Goal: Find specific page/section: Find specific page/section

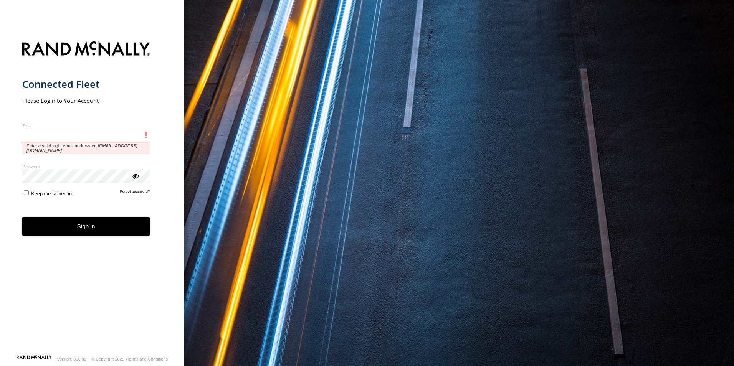
click at [59, 136] on input "Email" at bounding box center [86, 136] width 128 height 14
type input "**********"
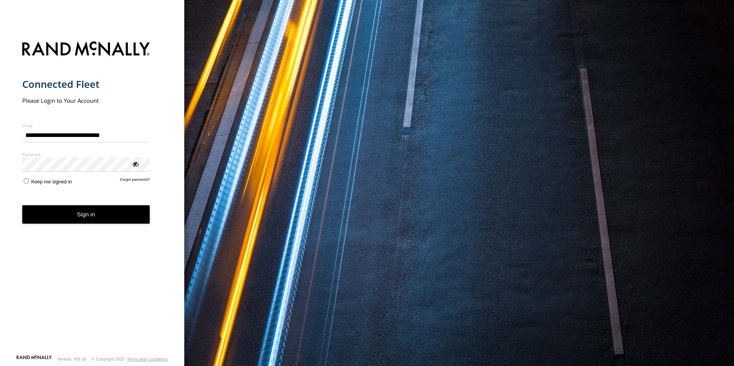
click at [53, 216] on button "Sign in" at bounding box center [86, 214] width 128 height 19
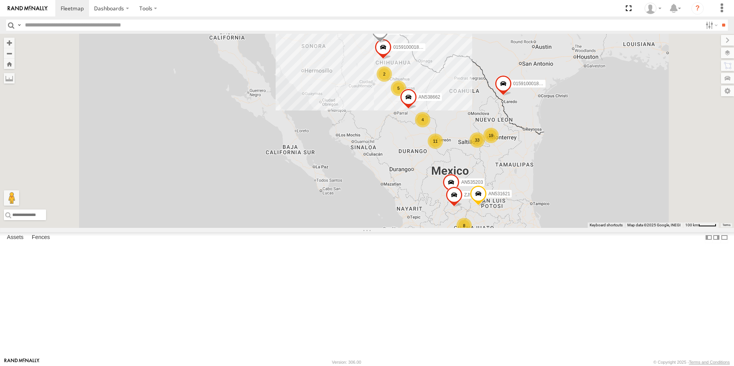
click at [57, 28] on input "text" at bounding box center [362, 25] width 681 height 11
type input "****"
click at [719, 20] on input "**" at bounding box center [723, 25] width 9 height 11
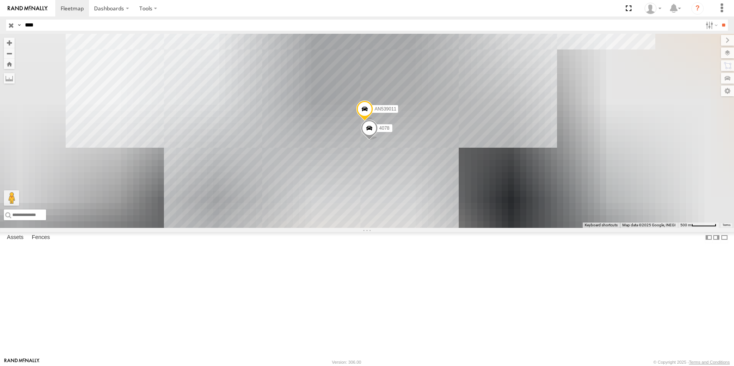
click at [0, 0] on div "4078" at bounding box center [0, 0] width 0 height 0
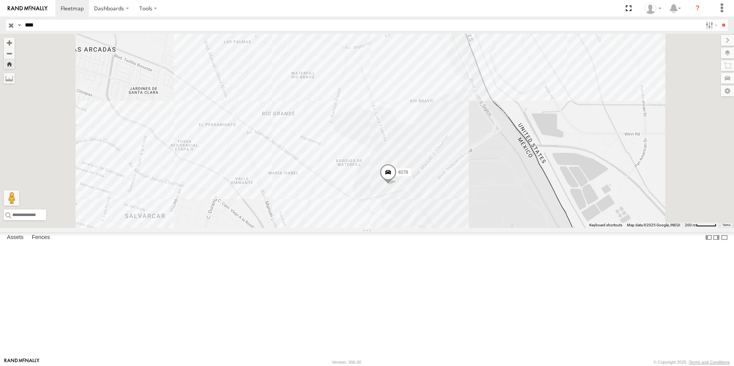
click at [397, 185] on span at bounding box center [388, 174] width 17 height 21
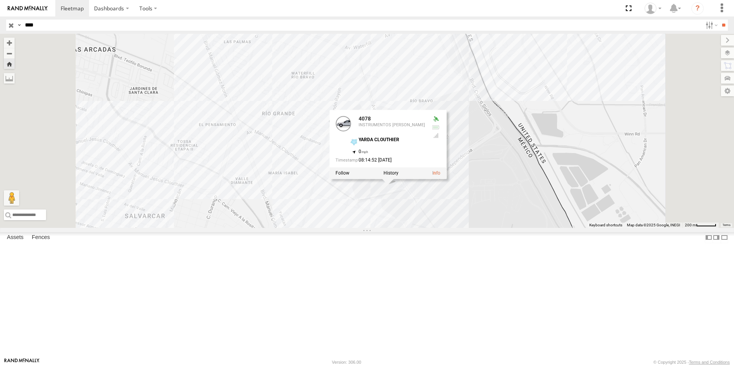
click at [503, 228] on div "4078 4078 INSTRUMENTOS STEWART YARDA CLOUTHIER 31.65476 , -106.3457 0 08:14:52 …" at bounding box center [367, 131] width 734 height 194
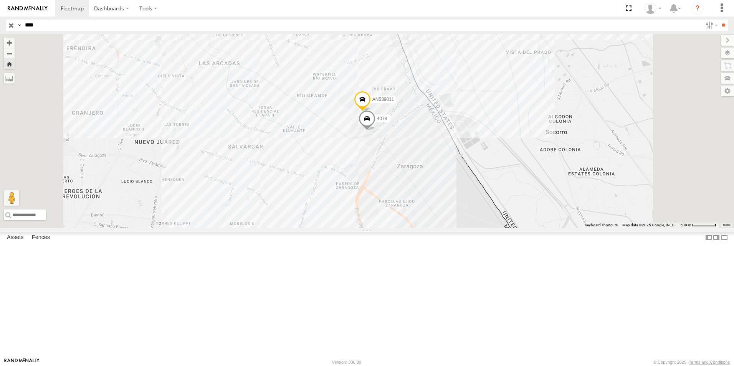
drag, startPoint x: 457, startPoint y: 193, endPoint x: 421, endPoint y: 221, distance: 45.7
click at [432, 212] on div "AN539011 4078" at bounding box center [367, 131] width 734 height 194
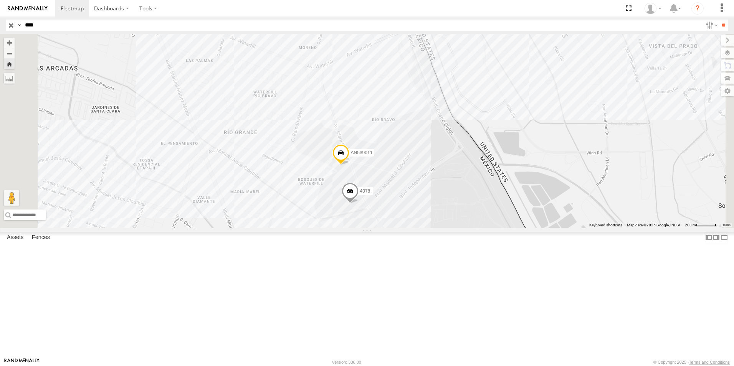
click at [0, 0] on div "4078" at bounding box center [0, 0] width 0 height 0
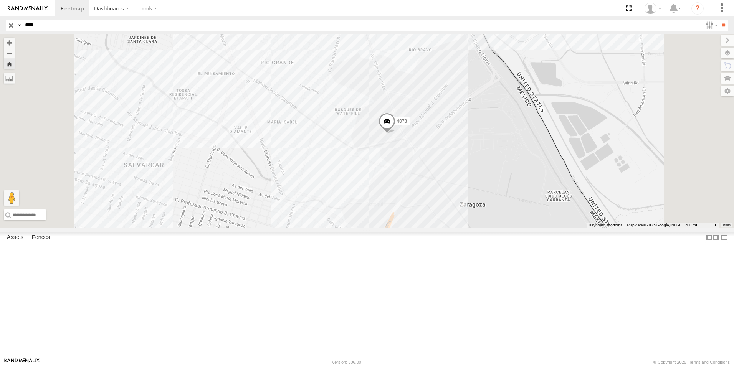
click at [396, 134] on span at bounding box center [387, 123] width 17 height 21
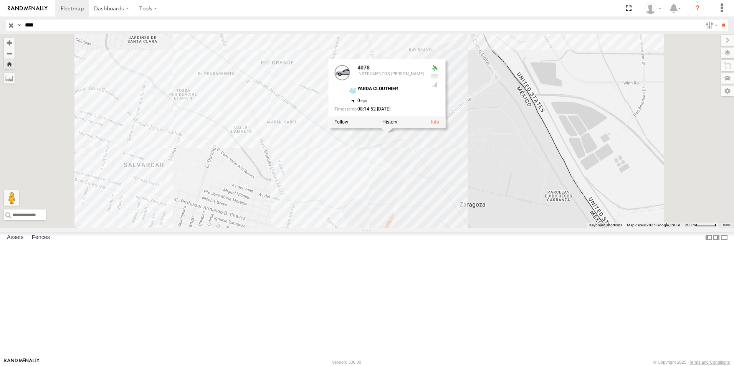
click at [476, 225] on div "4078 4078 INSTRUMENTOS STEWART YARDA CLOUTHIER 31.65476 , -106.3457 0 08:14:52 …" at bounding box center [367, 131] width 734 height 194
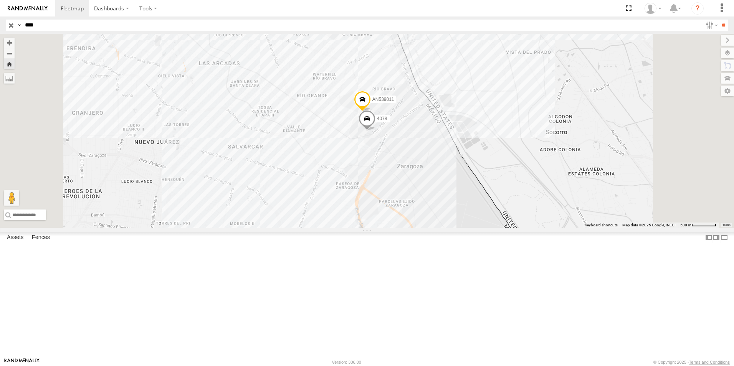
click at [0, 0] on div "INSTRUMENTOS STEWART" at bounding box center [0, 0] width 0 height 0
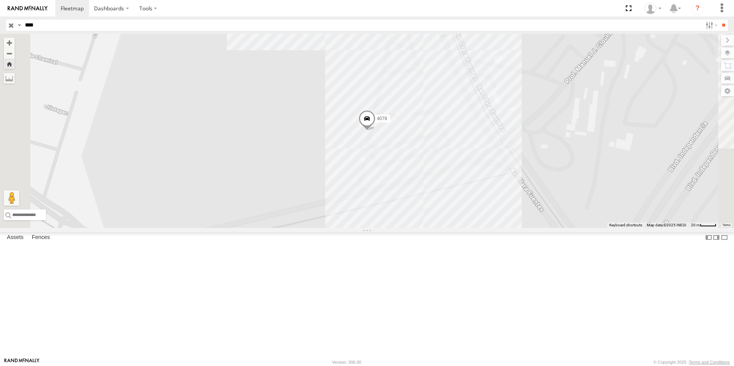
click at [376, 131] on span at bounding box center [367, 120] width 17 height 21
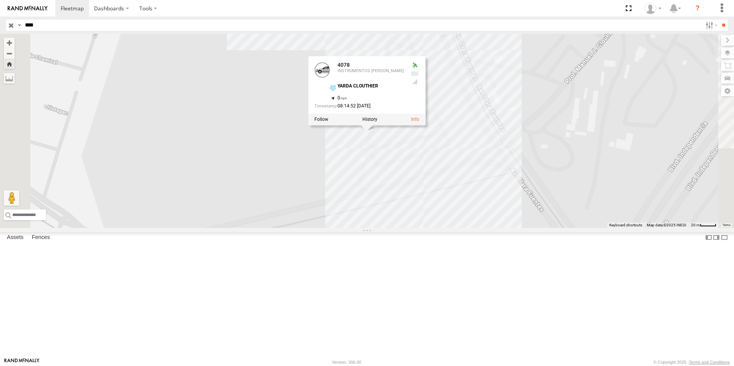
click at [389, 228] on div "4078 4078 INSTRUMENTOS STEWART YARDA CLOUTHIER 31.65476 , -106.3457 0 08:14:52 …" at bounding box center [367, 131] width 734 height 194
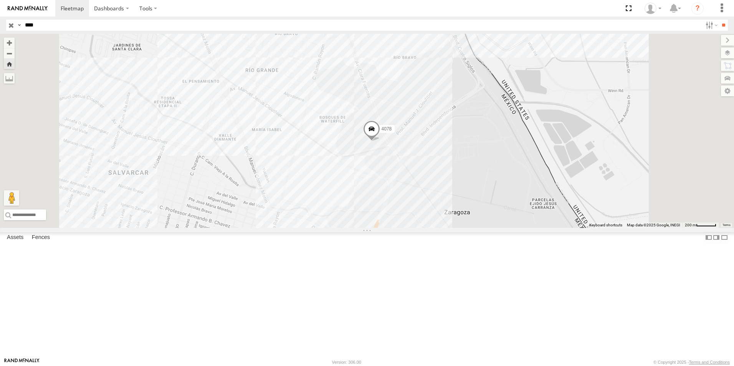
click at [380, 142] on span at bounding box center [371, 131] width 17 height 21
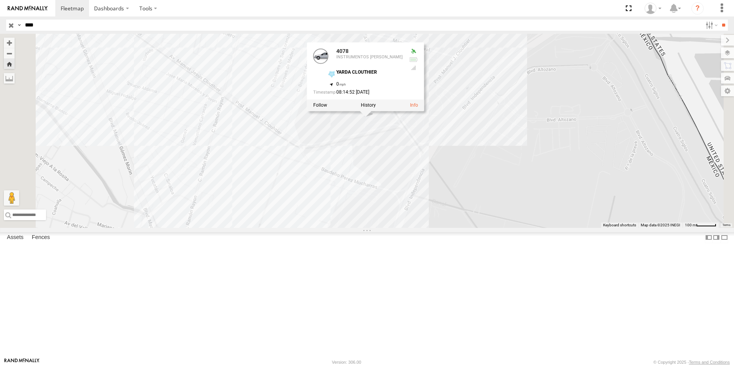
click at [474, 226] on div "4078 4078 INSTRUMENTOS STEWART YARDA CLOUTHIER 31.65476 , -106.3457 0 08:14:52 …" at bounding box center [367, 131] width 734 height 194
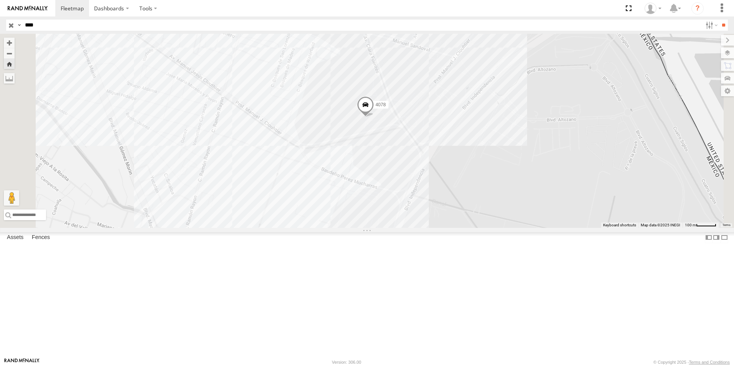
click at [374, 117] on span at bounding box center [365, 106] width 17 height 21
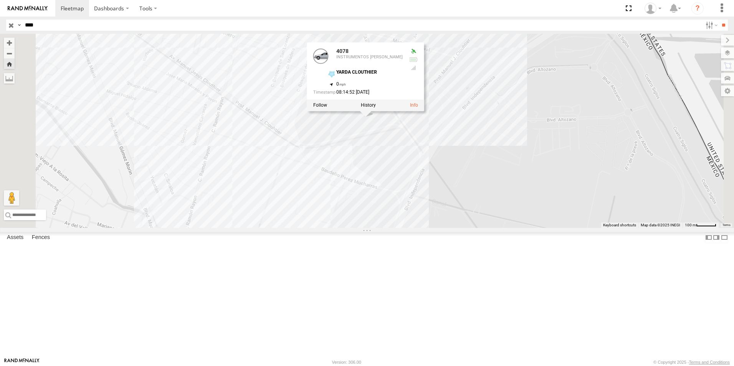
click at [481, 210] on div "4078 4078 INSTRUMENTOS STEWART YARDA CLOUTHIER 31.65476 , -106.3457 0 08:14:52 …" at bounding box center [367, 131] width 734 height 194
click at [412, 187] on div "4078 4078 INSTRUMENTOS STEWART YARDA CLOUTHIER 31.65476 , -106.3457 0 08:14:52 …" at bounding box center [367, 131] width 734 height 194
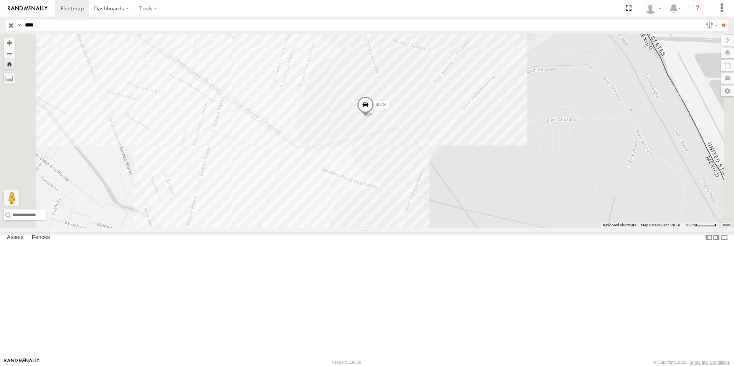
click at [374, 117] on span at bounding box center [365, 106] width 17 height 21
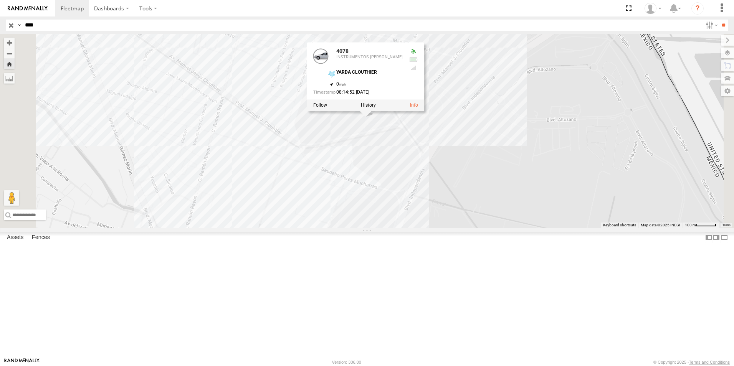
click at [458, 212] on div "4078 4078 INSTRUMENTOS STEWART YARDA CLOUTHIER 31.65476 , -106.3457 0 08:14:52 …" at bounding box center [367, 131] width 734 height 194
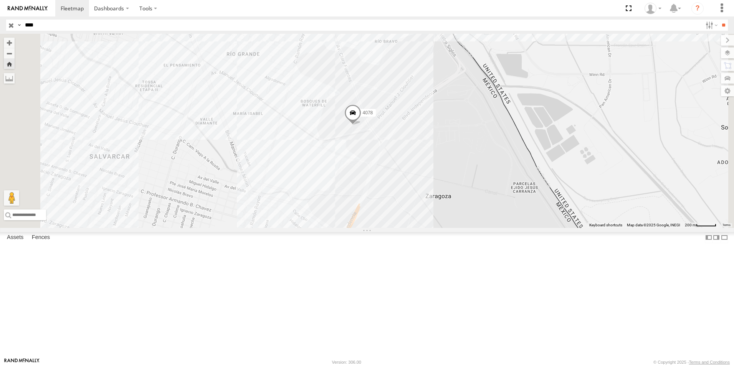
click at [361, 126] on span at bounding box center [353, 115] width 17 height 21
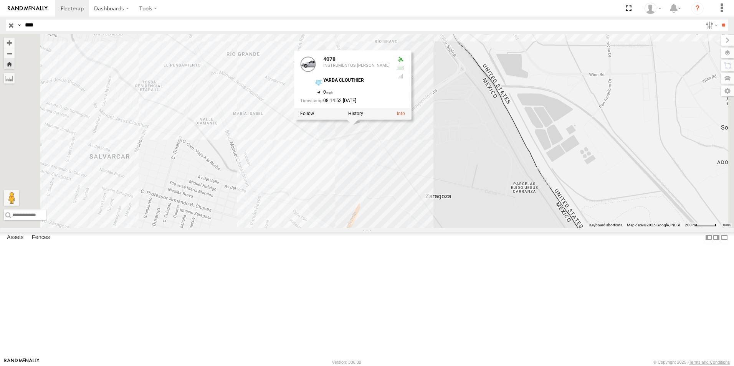
click at [457, 219] on div "4078 4078 INSTRUMENTOS STEWART YARDA CLOUTHIER 31.65476 , -106.3457 0 08:14:52 …" at bounding box center [367, 131] width 734 height 194
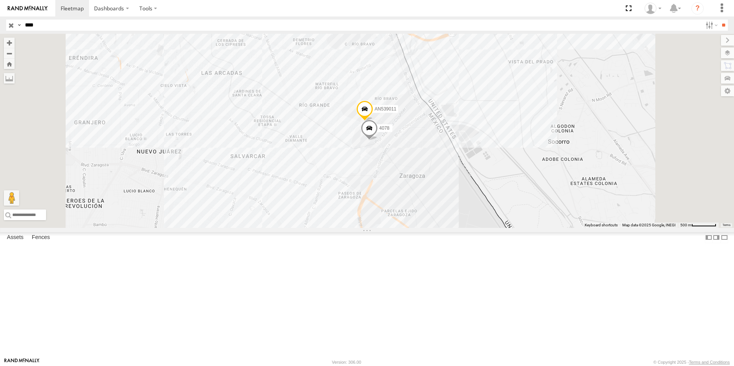
click at [0, 0] on div "4078" at bounding box center [0, 0] width 0 height 0
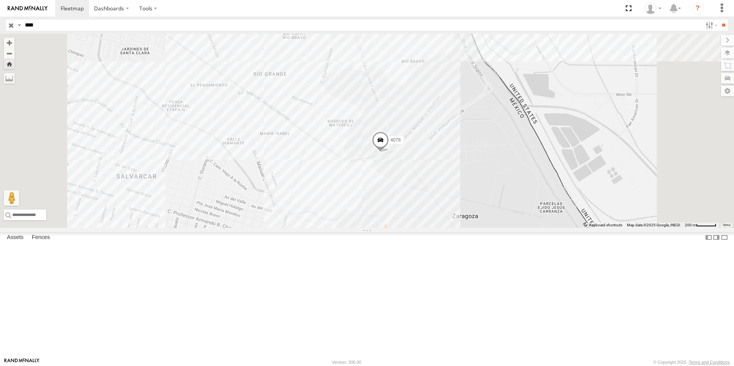
drag, startPoint x: 436, startPoint y: 199, endPoint x: 426, endPoint y: 214, distance: 17.8
click at [426, 214] on div "4078" at bounding box center [367, 131] width 734 height 194
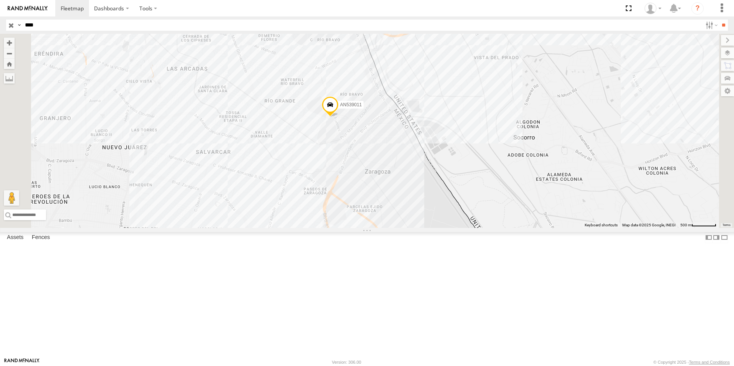
click at [0, 0] on div "INSTRUMENTOS STEWART" at bounding box center [0, 0] width 0 height 0
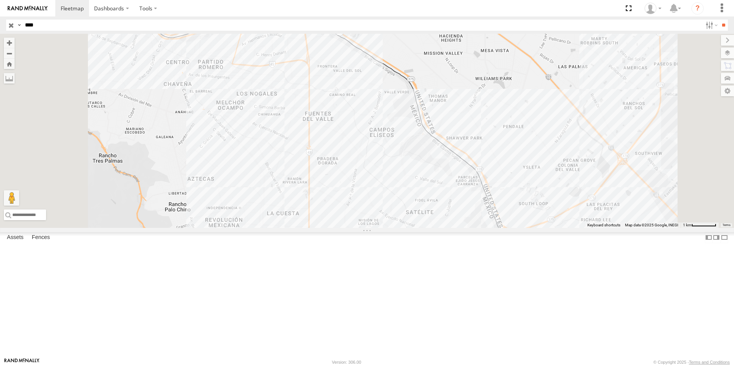
drag, startPoint x: 345, startPoint y: 63, endPoint x: 316, endPoint y: 115, distance: 58.9
click at [316, 114] on div "AN539011 4078" at bounding box center [367, 131] width 734 height 194
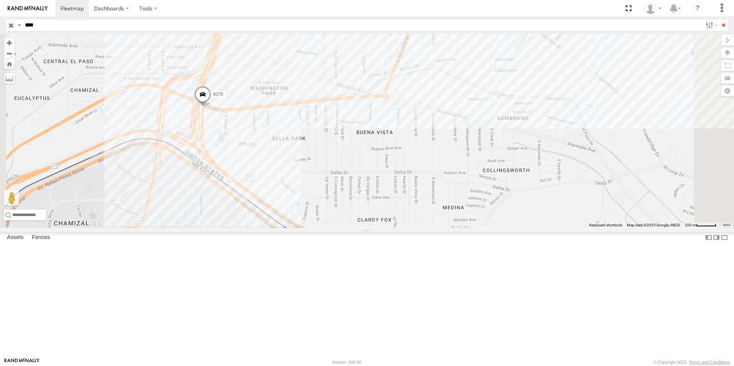
drag, startPoint x: 260, startPoint y: 219, endPoint x: 288, endPoint y: 215, distance: 27.8
click at [288, 215] on div "AN539011 4078" at bounding box center [367, 131] width 734 height 194
